Goal: Task Accomplishment & Management: Manage account settings

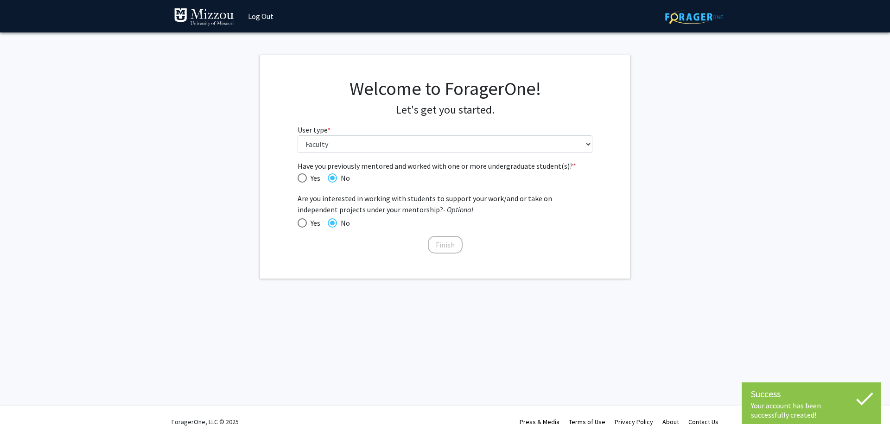
select select "5: faculty"
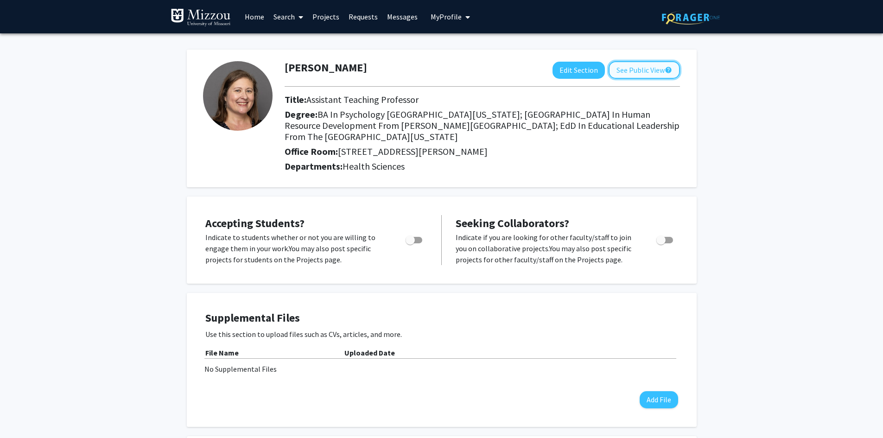
click at [653, 68] on button "See Public View help" at bounding box center [644, 70] width 71 height 18
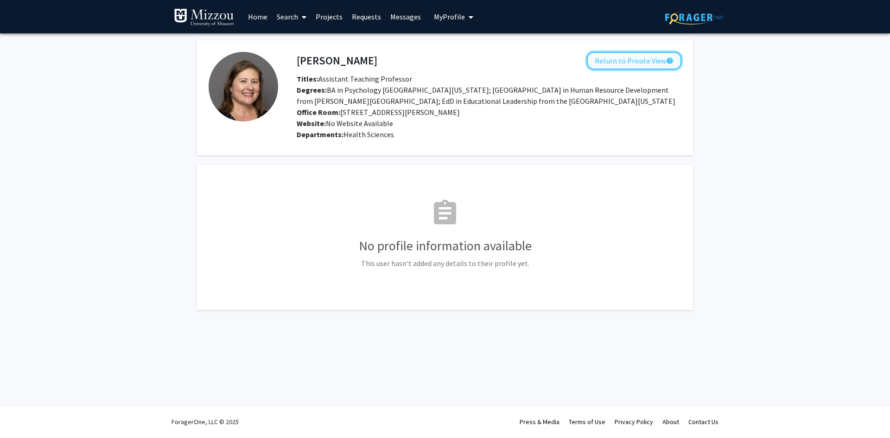
click at [653, 60] on button "Return to Private View help" at bounding box center [634, 61] width 95 height 18
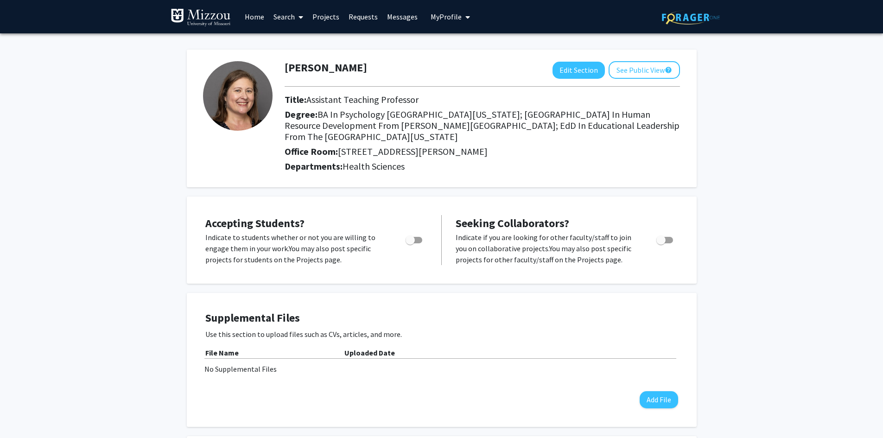
click at [251, 16] on link "Home" at bounding box center [254, 16] width 29 height 32
